Goal: Download file/media

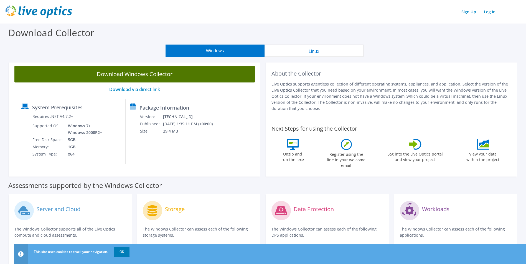
click at [162, 77] on link "Download Windows Collector" at bounding box center [134, 74] width 240 height 17
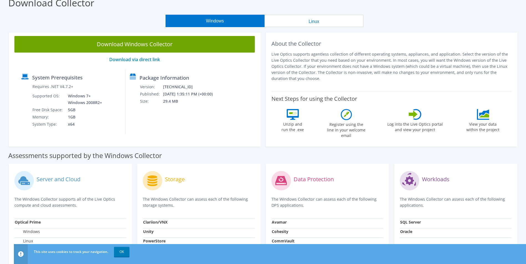
scroll to position [28, 0]
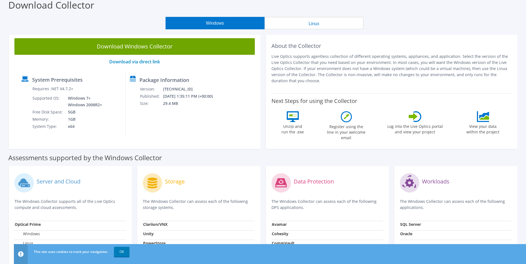
click at [285, 25] on button "Linux" at bounding box center [313, 23] width 99 height 12
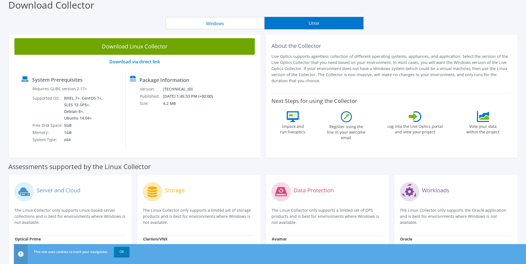
click at [225, 27] on button "Windows" at bounding box center [214, 23] width 99 height 12
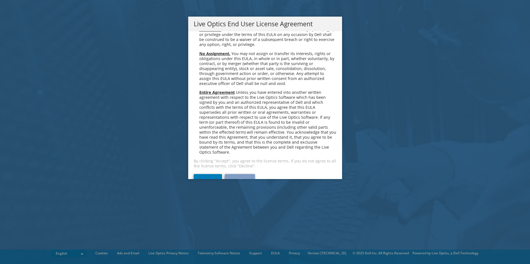
scroll to position [2096, 0]
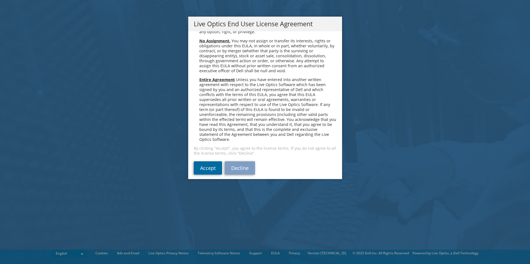
click at [207, 163] on link "Accept" at bounding box center [208, 168] width 28 height 13
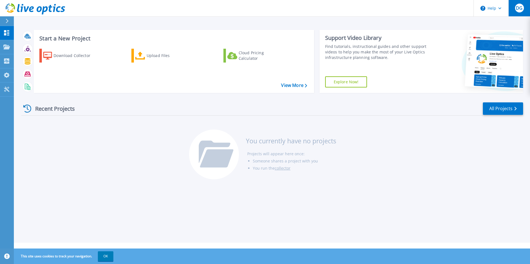
click at [518, 10] on span "DG" at bounding box center [519, 8] width 7 height 4
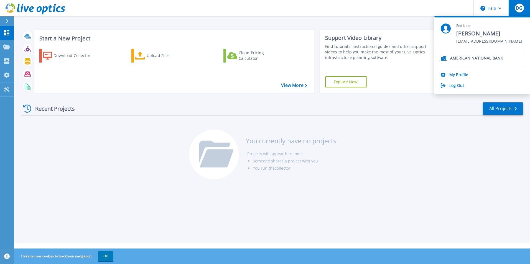
click at [9, 21] on div at bounding box center [9, 20] width 9 height 9
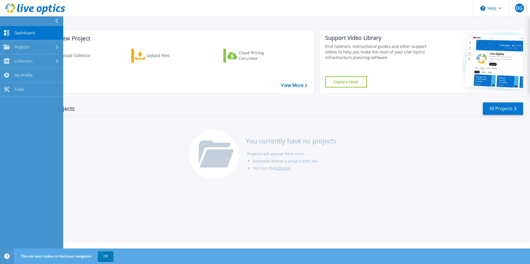
click at [44, 20] on button at bounding box center [31, 21] width 63 height 10
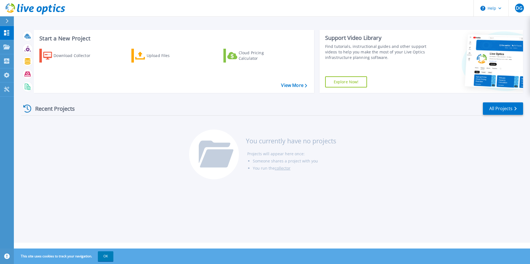
click at [234, 21] on div "Start a New Project Download Collector Upload Files Cloud Pricing Calculator Vi…" at bounding box center [272, 121] width 516 height 243
click at [89, 55] on div "Download Collector" at bounding box center [75, 55] width 44 height 11
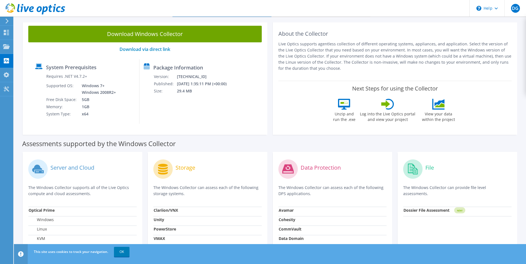
scroll to position [28, 0]
